Goal: Information Seeking & Learning: Learn about a topic

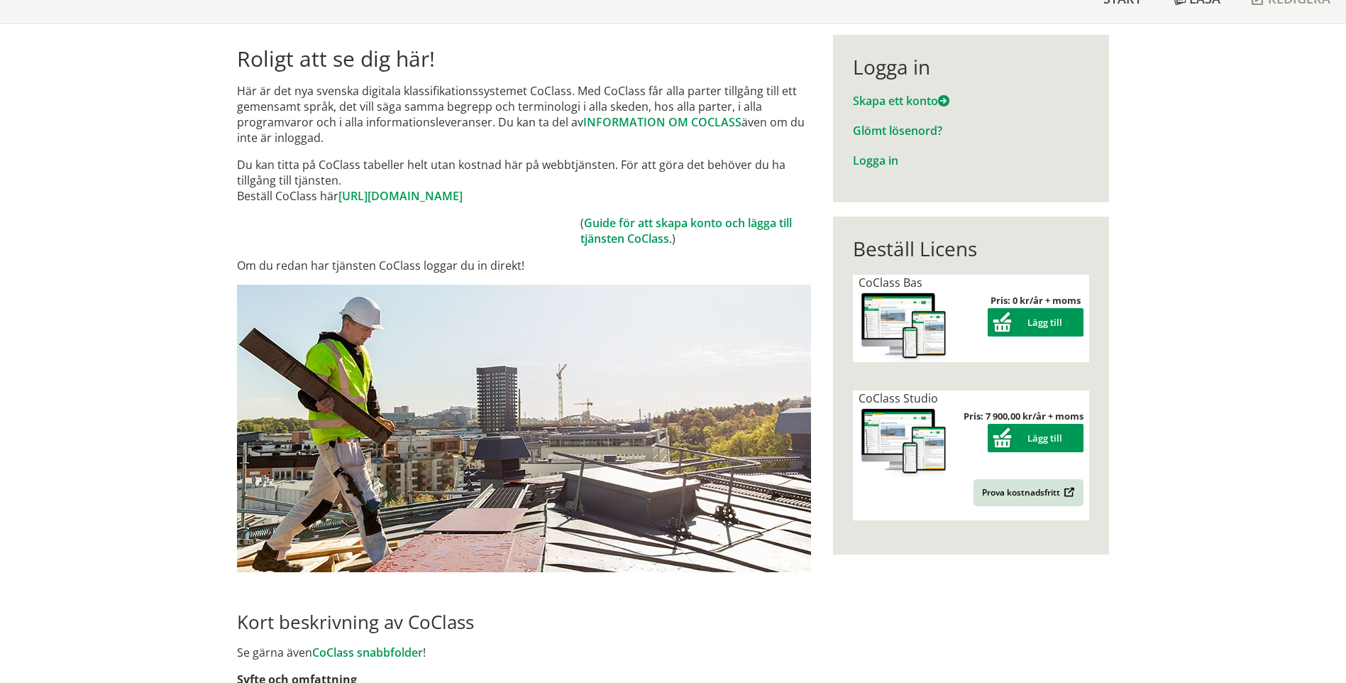
scroll to position [111, 0]
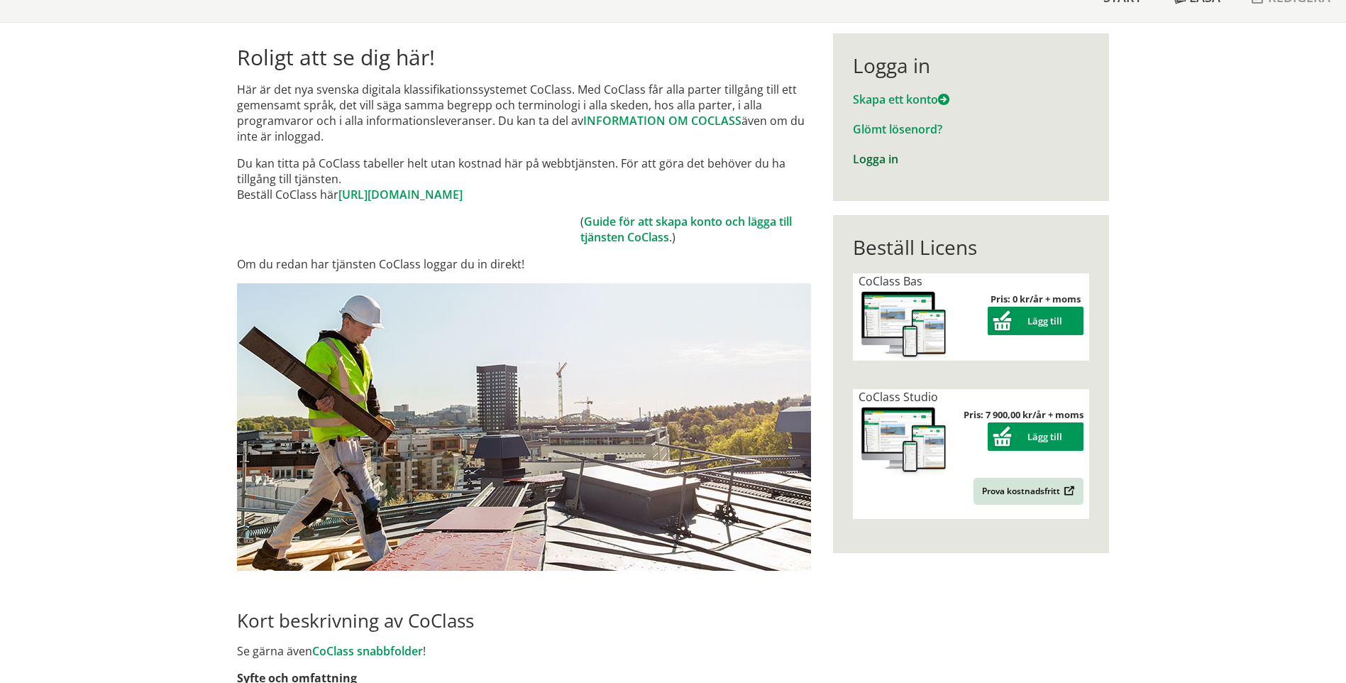
click at [858, 159] on link "Logga in" at bounding box center [875, 159] width 45 height 16
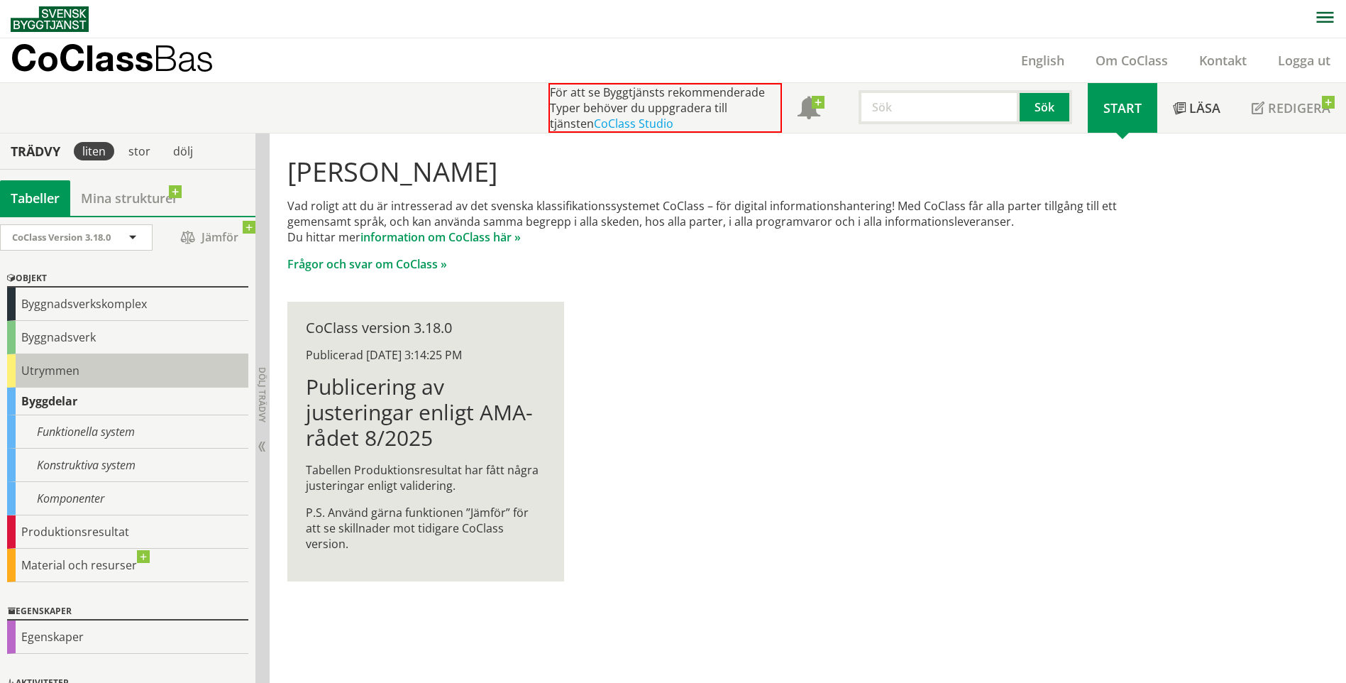
click at [40, 369] on div "Utrymmen" at bounding box center [127, 370] width 241 height 33
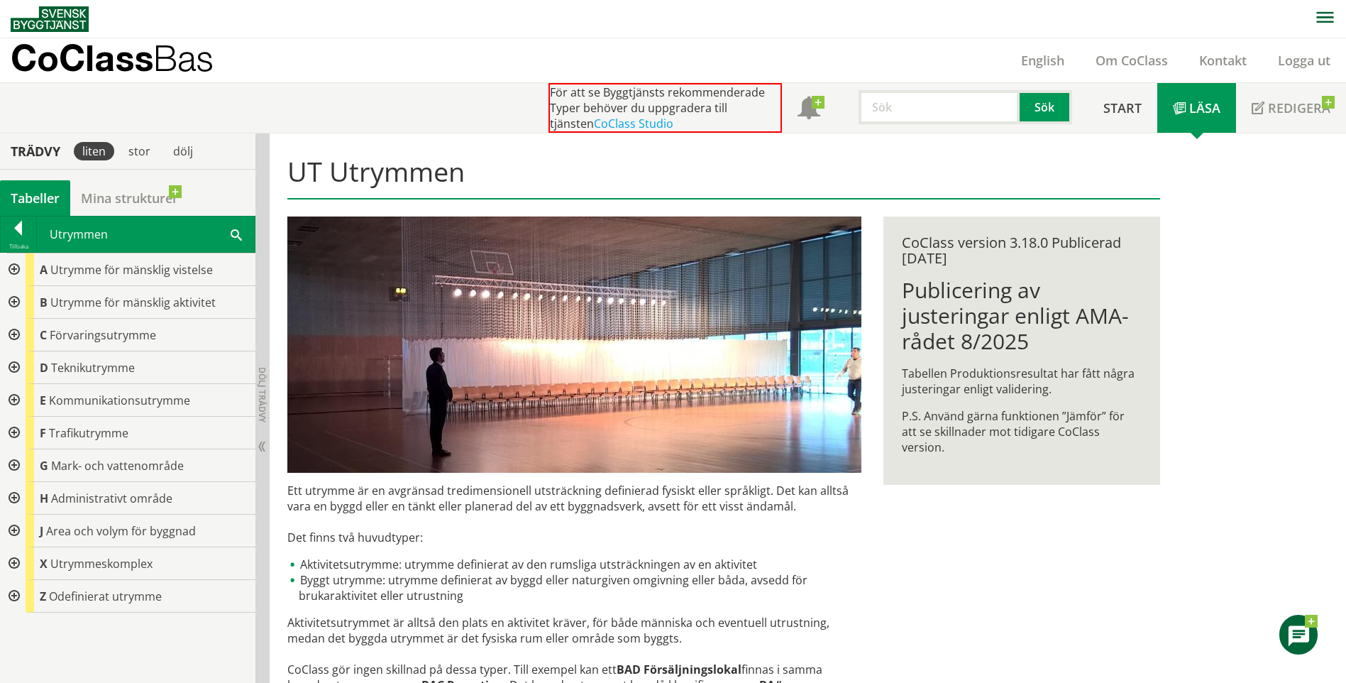
click at [13, 365] on div at bounding box center [13, 367] width 26 height 33
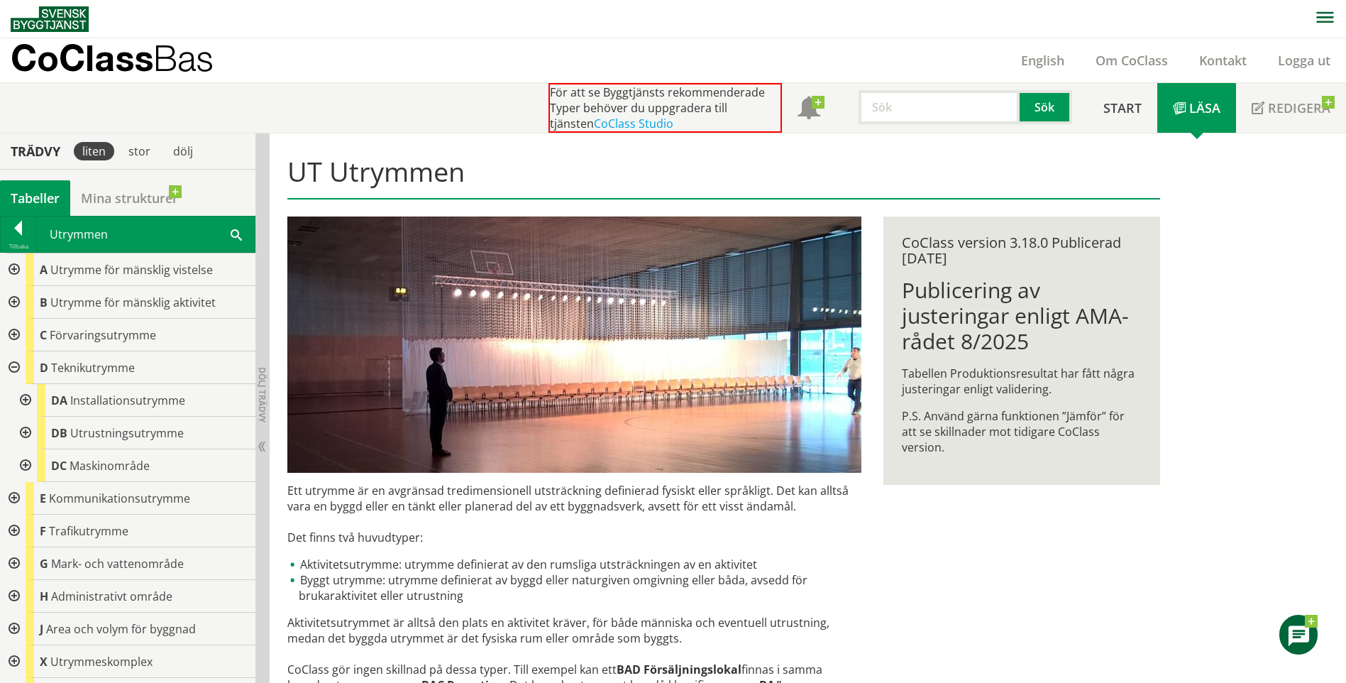
click at [21, 395] on div at bounding box center [24, 400] width 26 height 33
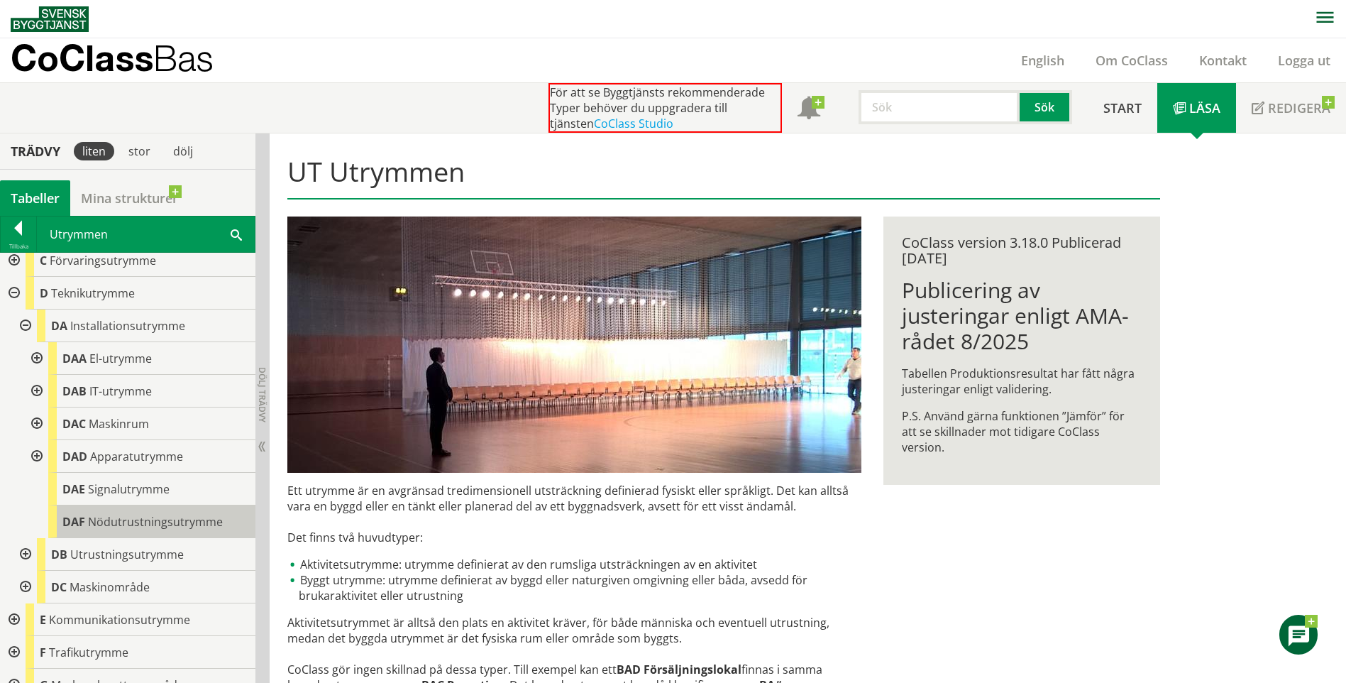
scroll to position [84, 0]
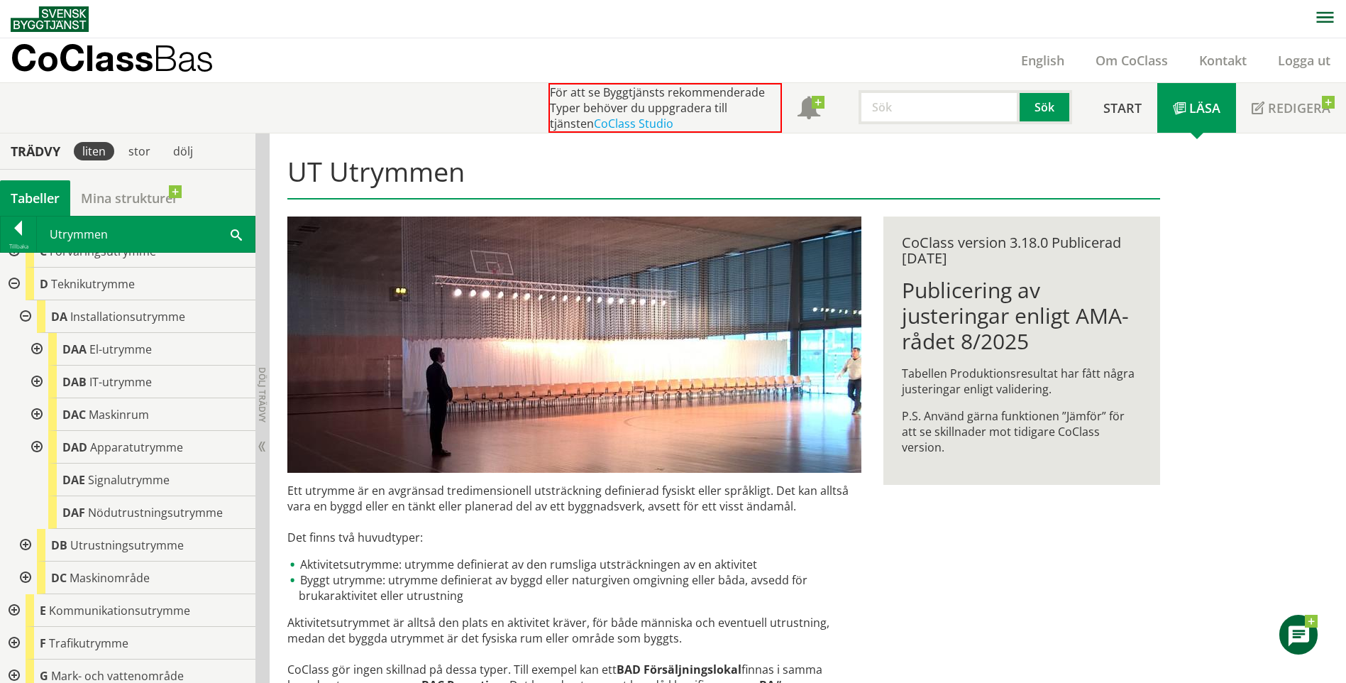
click at [22, 546] on div at bounding box center [24, 545] width 26 height 33
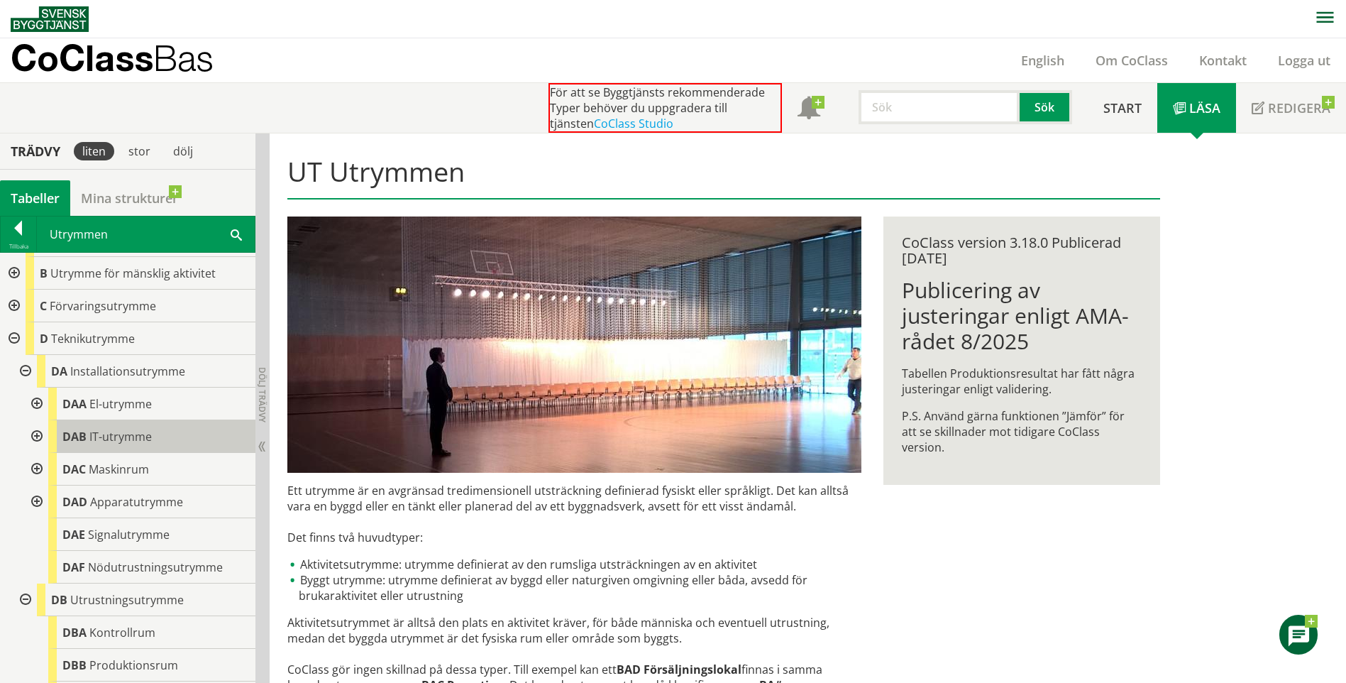
scroll to position [12, 0]
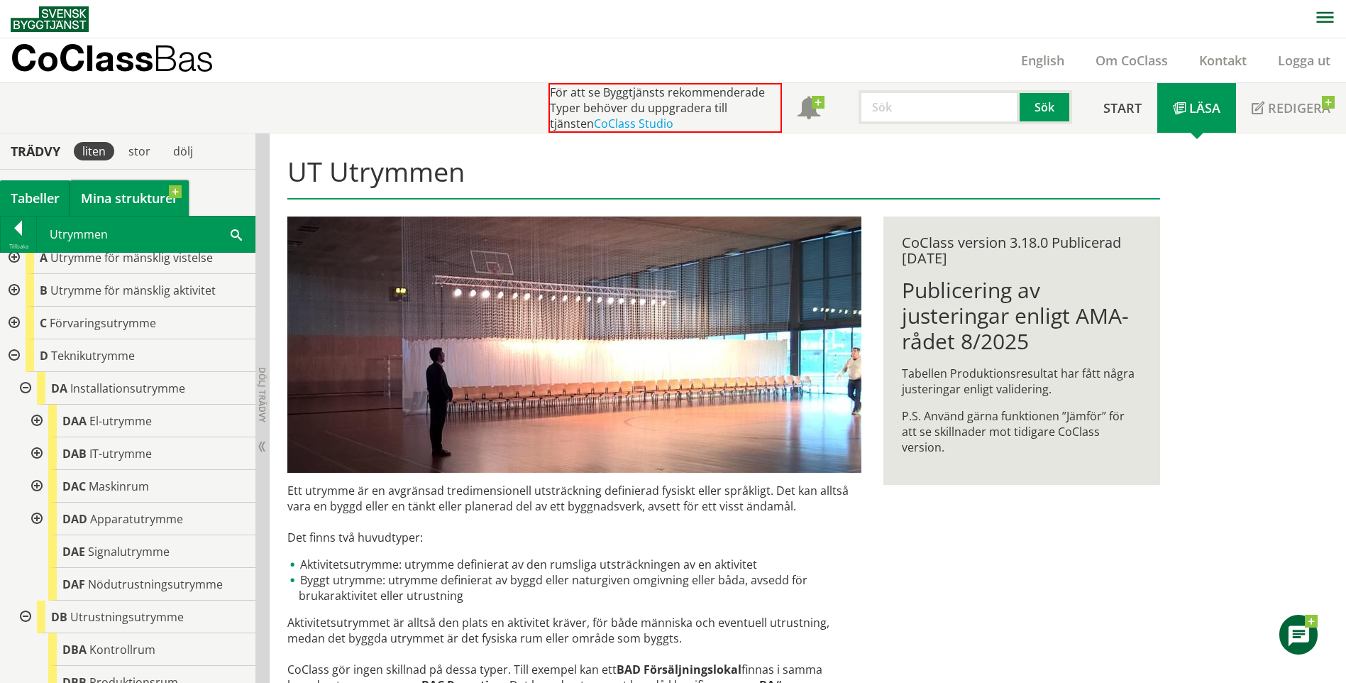
click at [96, 194] on link "Mina strukturer" at bounding box center [129, 197] width 118 height 35
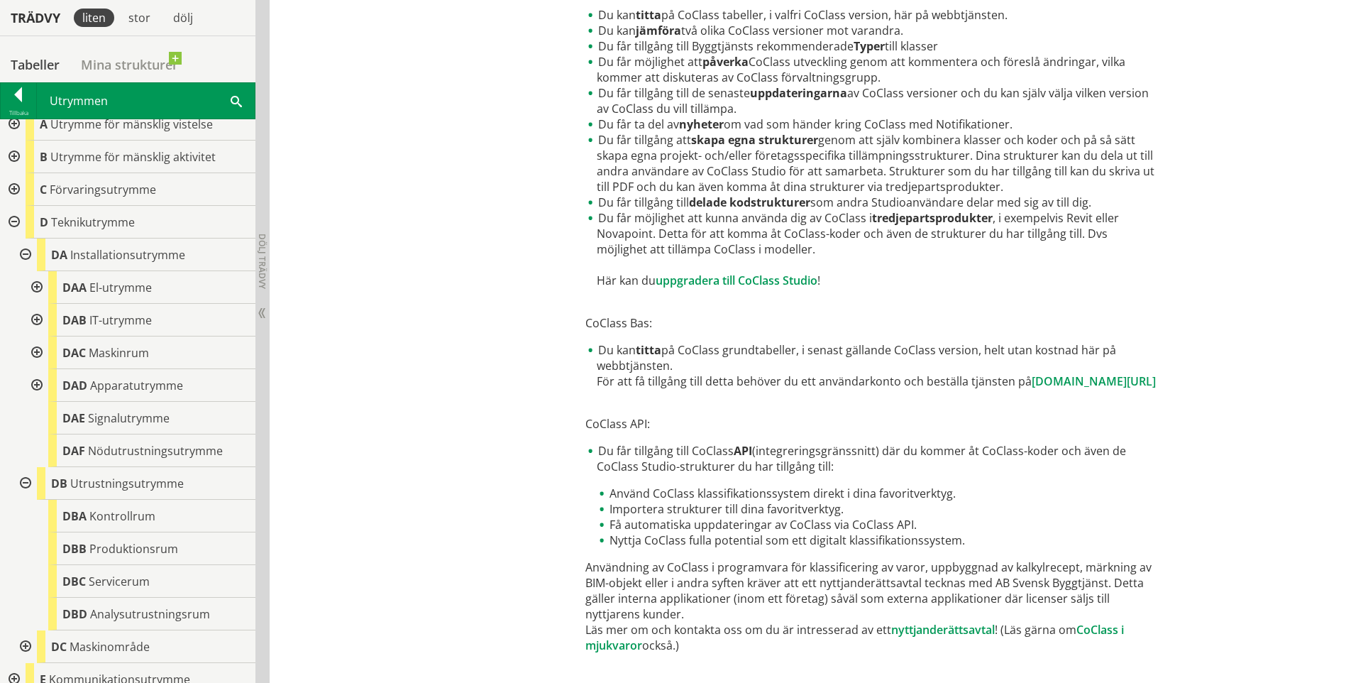
scroll to position [624, 0]
click at [81, 231] on div "D Teknikutrymme" at bounding box center [141, 222] width 230 height 33
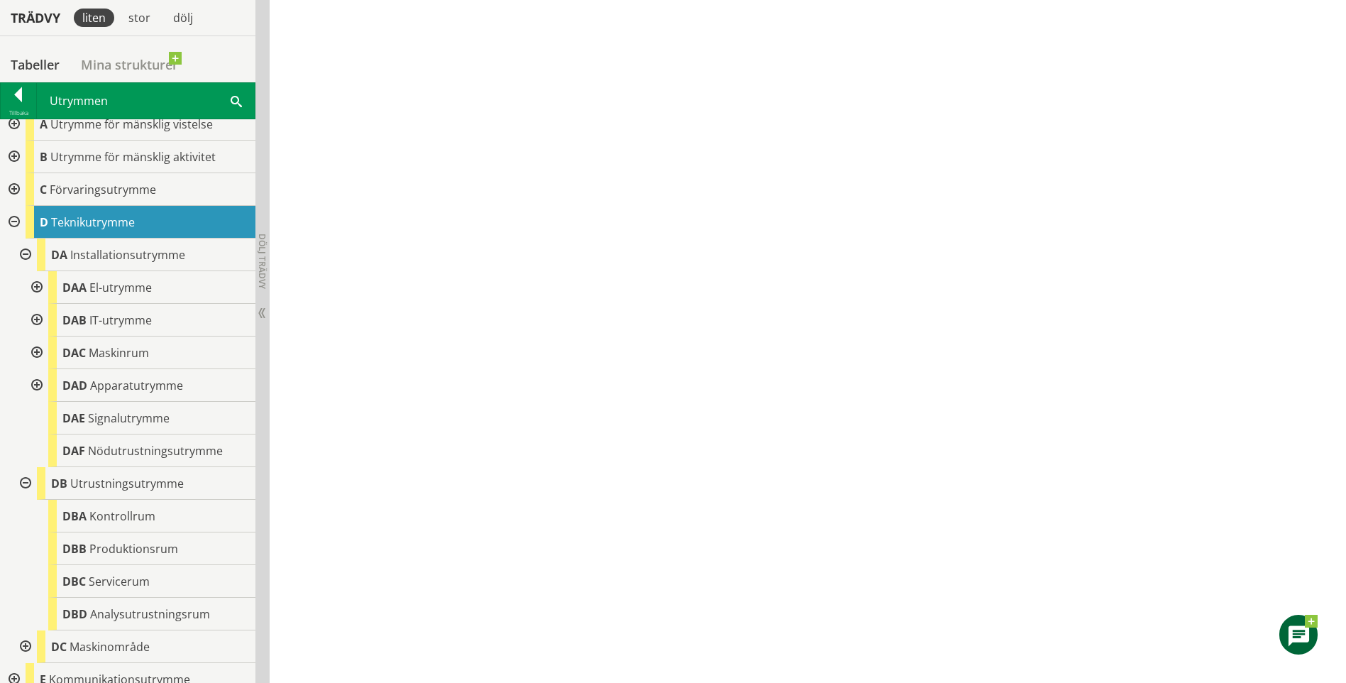
click at [40, 291] on div at bounding box center [36, 287] width 26 height 33
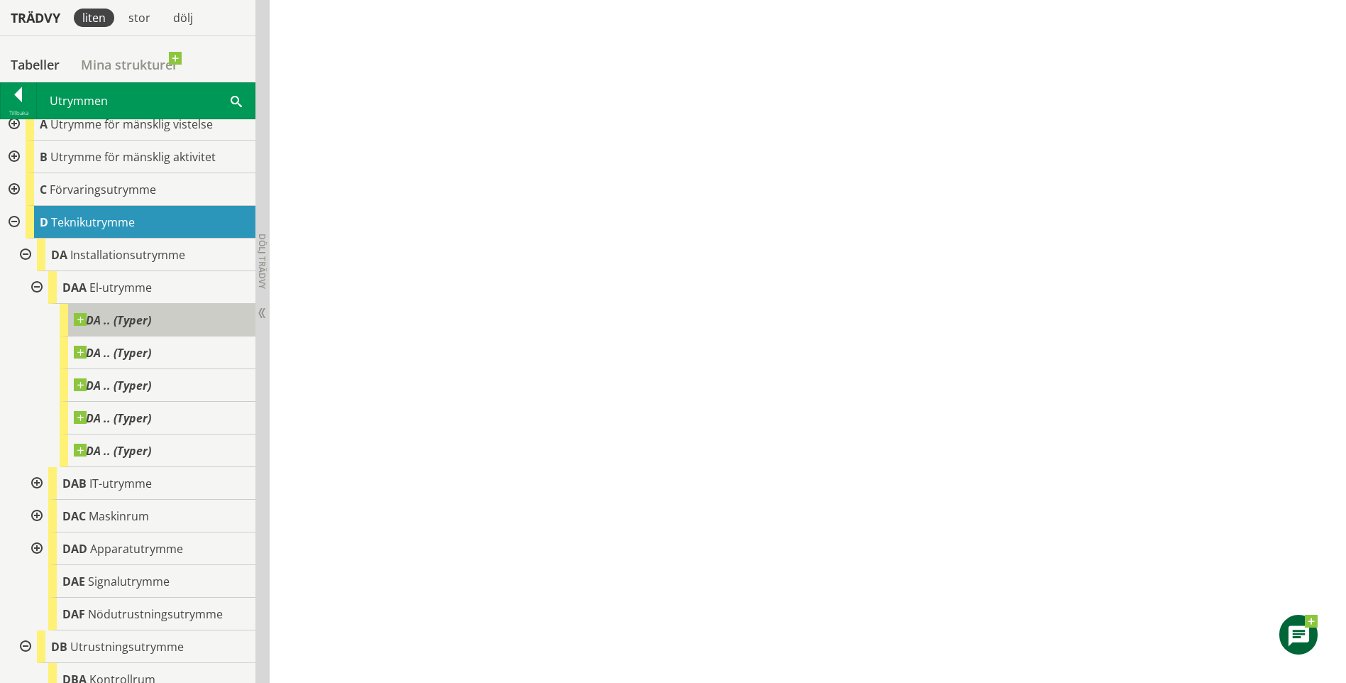
click at [151, 313] on span at bounding box center [151, 313] width 0 height 0
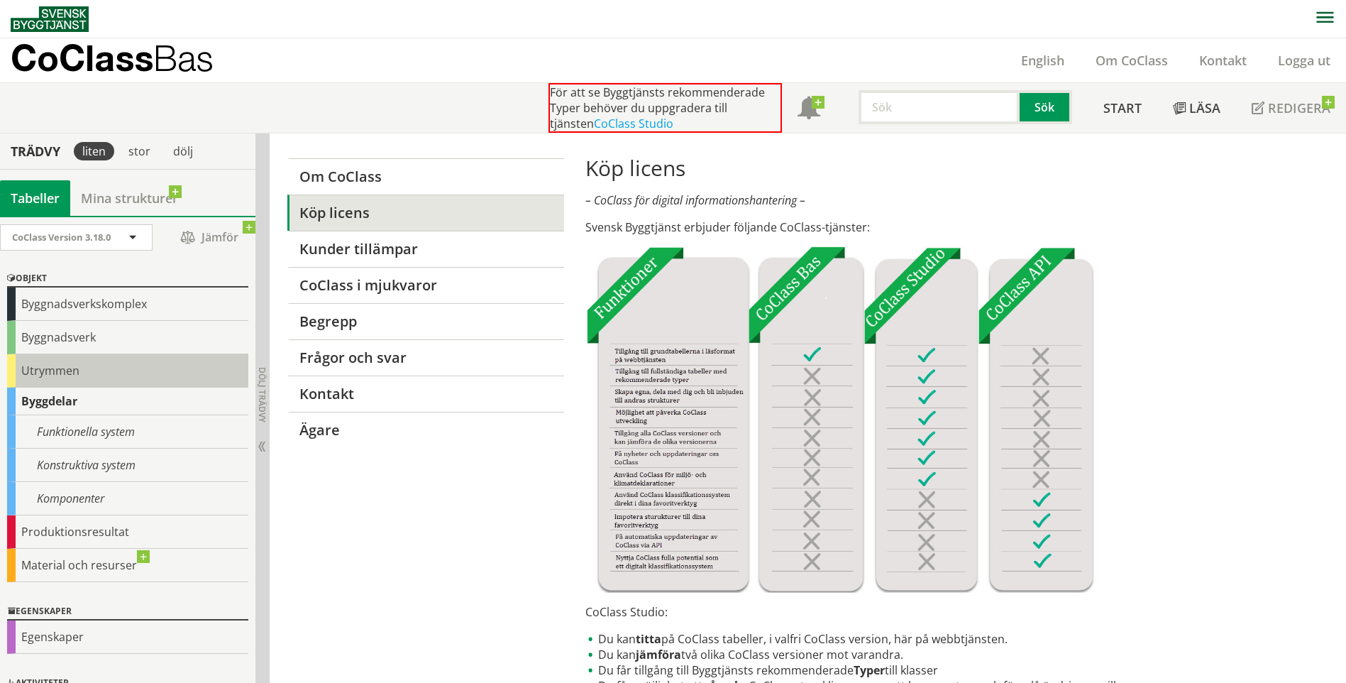
click at [61, 373] on div "Utrymmen" at bounding box center [127, 370] width 241 height 33
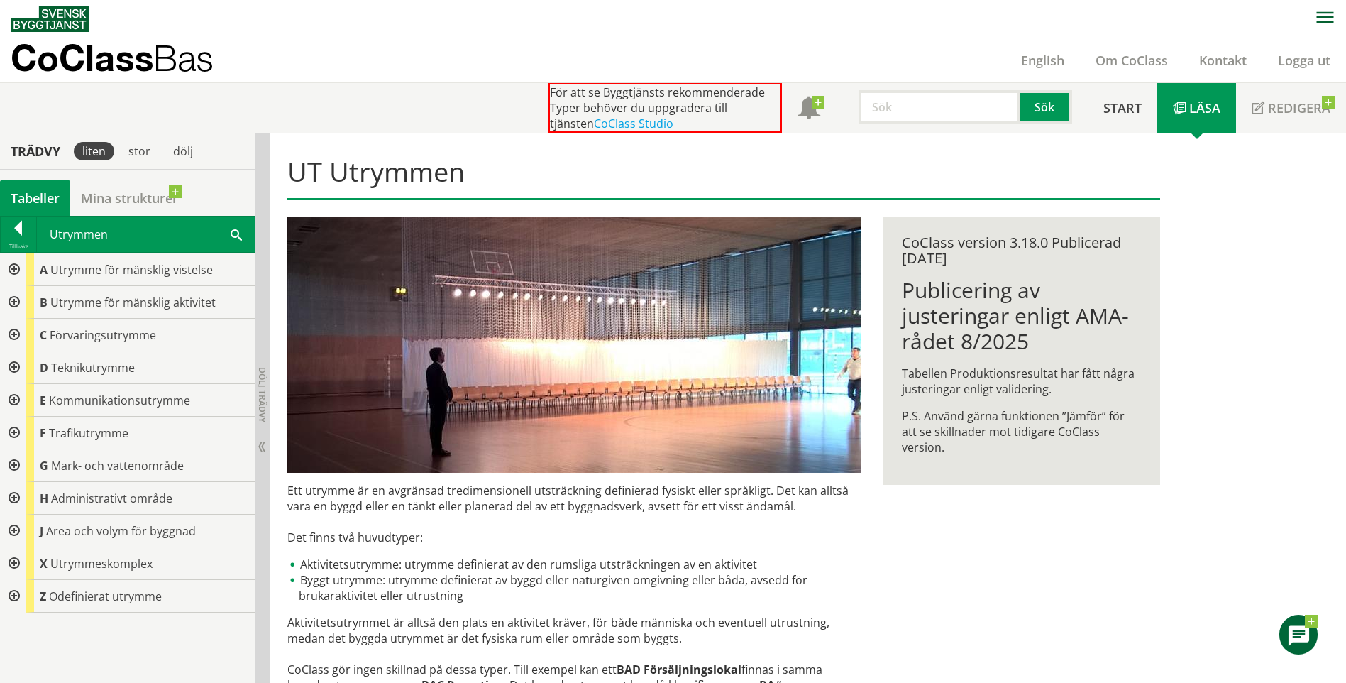
click at [11, 369] on div at bounding box center [13, 367] width 26 height 33
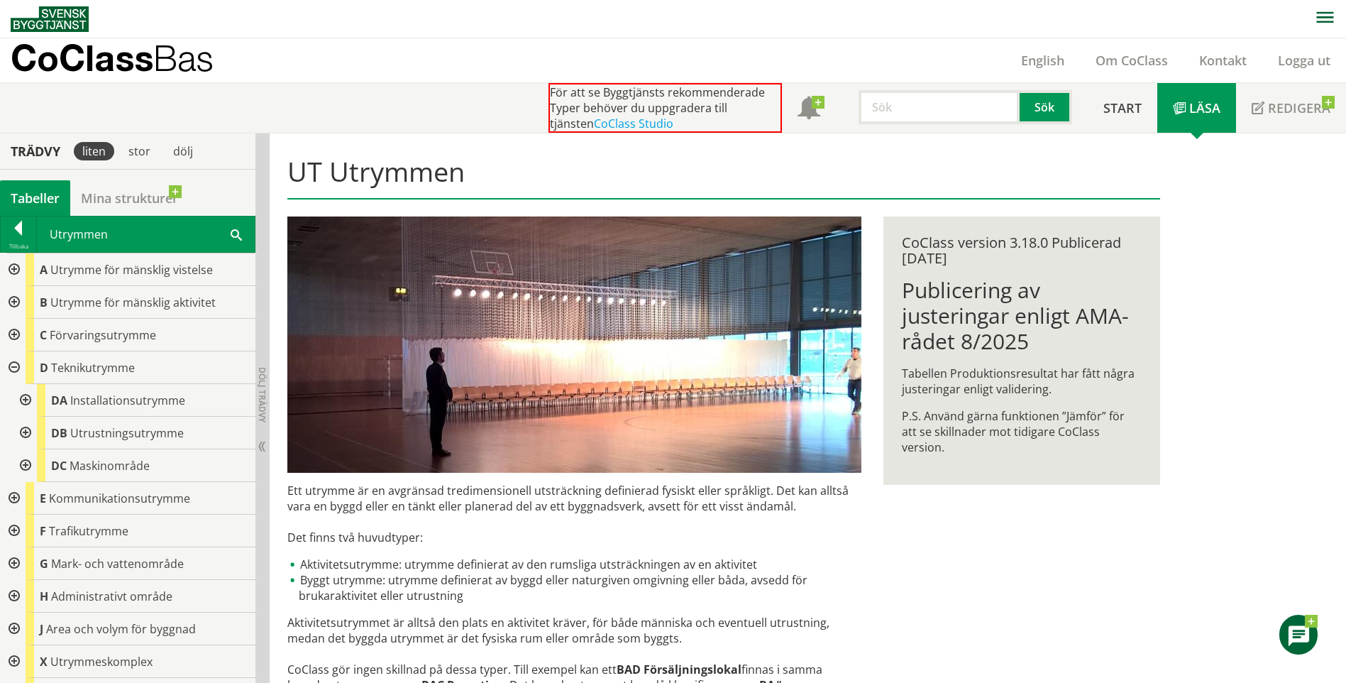
click at [22, 403] on div at bounding box center [24, 400] width 26 height 33
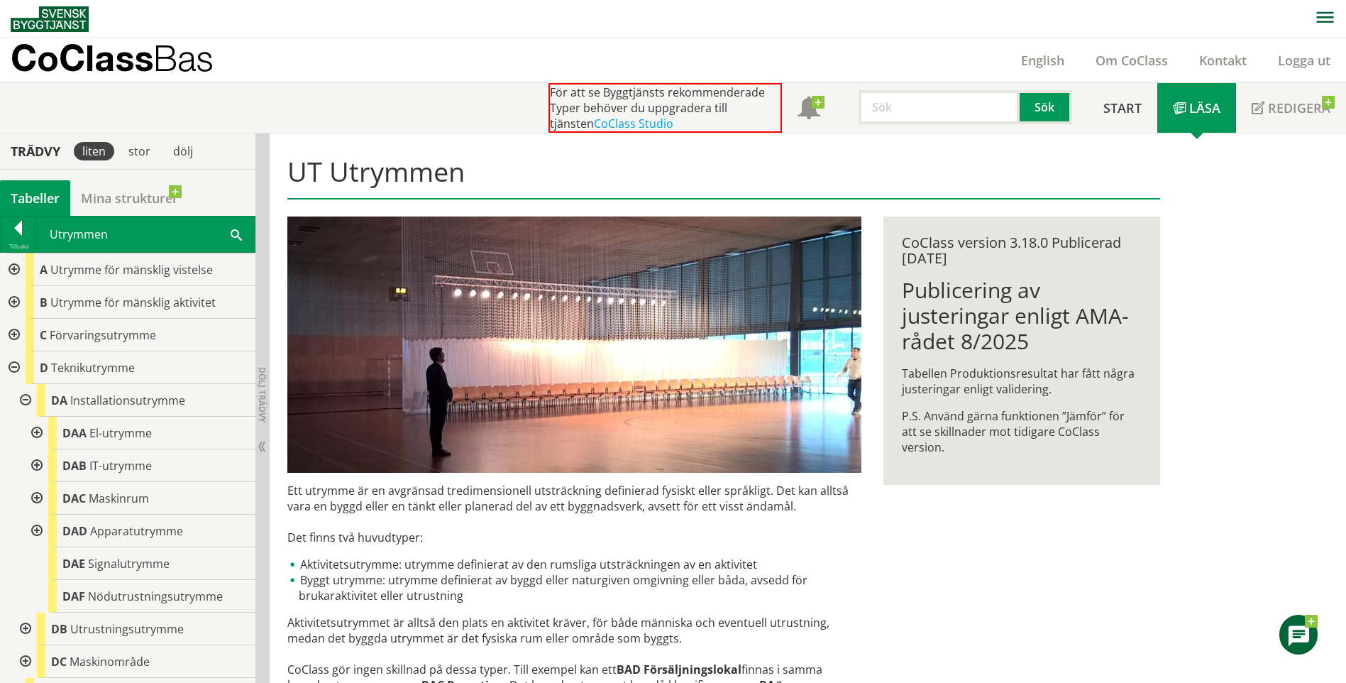
click at [32, 535] on div at bounding box center [36, 530] width 26 height 33
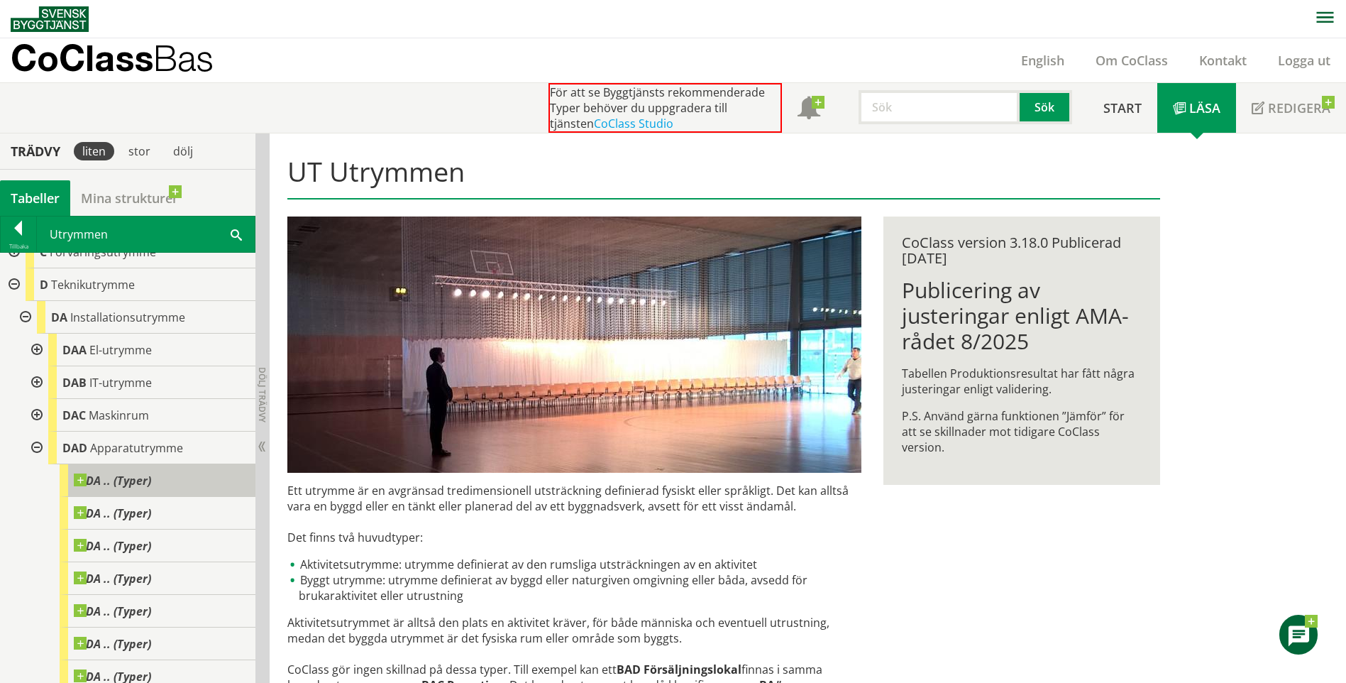
scroll to position [198, 0]
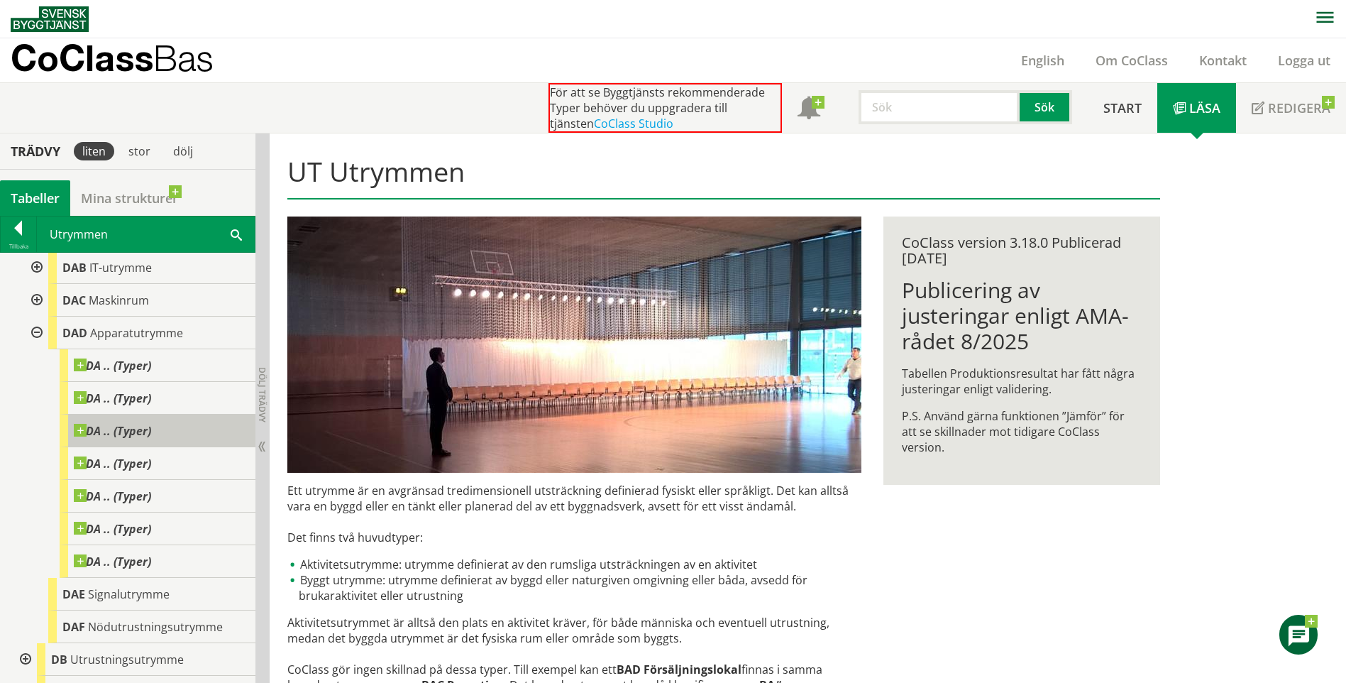
click at [151, 424] on span at bounding box center [151, 424] width 0 height 0
